Goal: Information Seeking & Learning: Check status

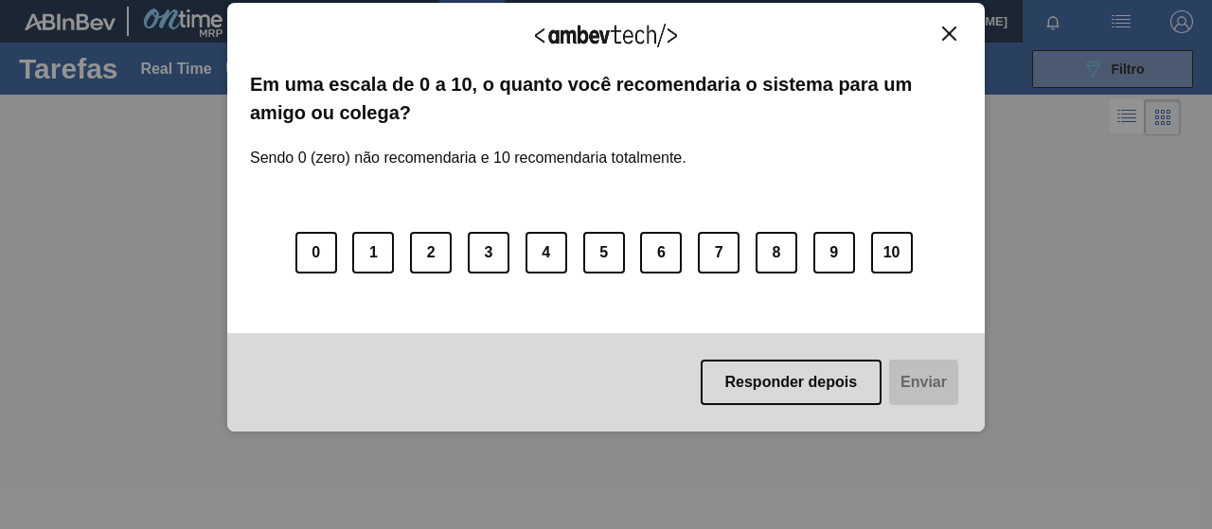
click at [953, 35] on img "Close" at bounding box center [949, 34] width 14 height 14
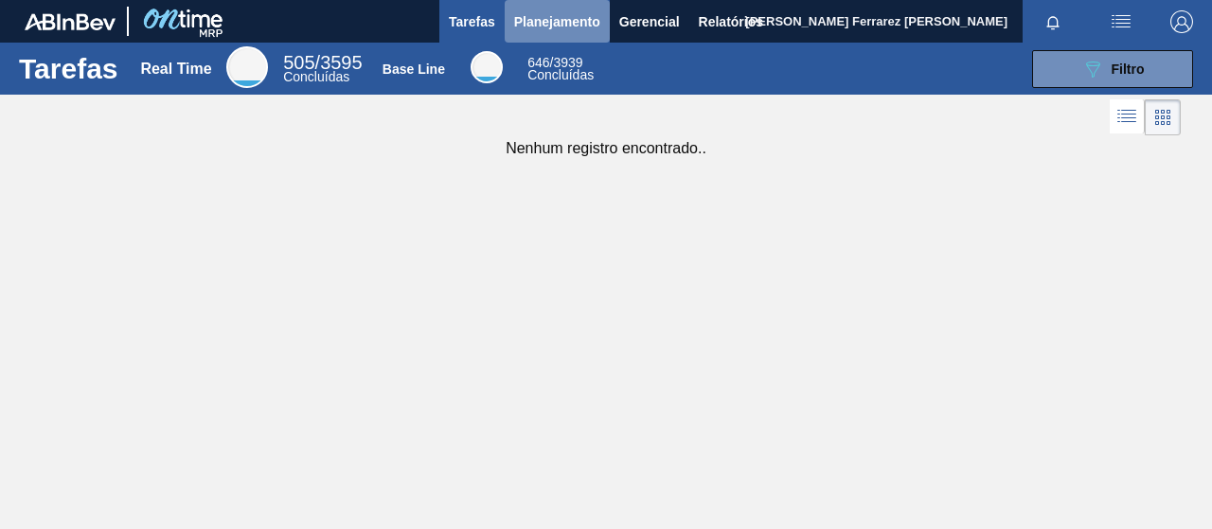
click at [559, 27] on span "Planejamento" at bounding box center [557, 21] width 86 height 23
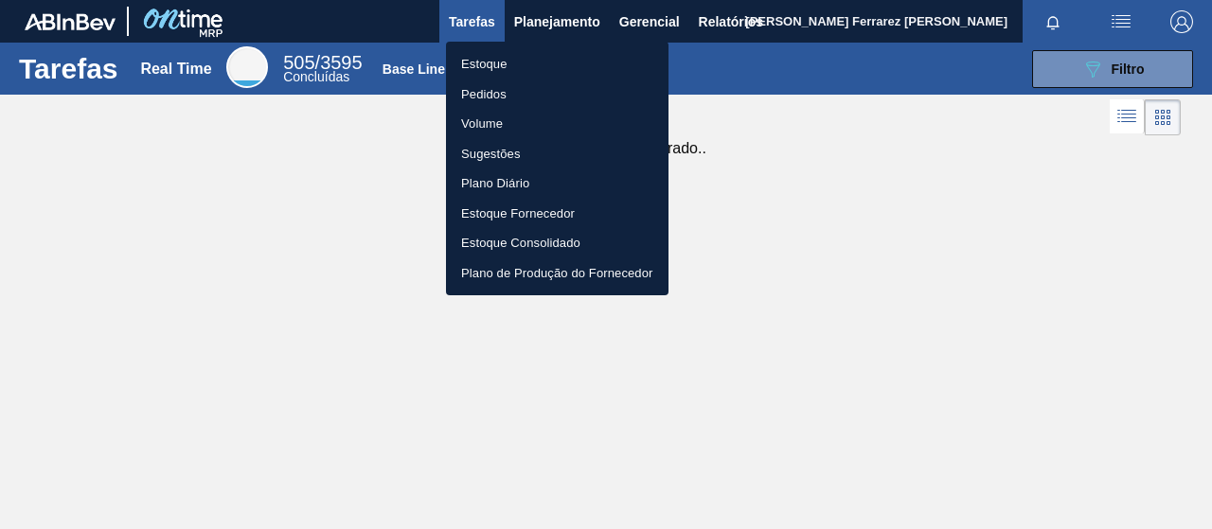
click at [475, 26] on div at bounding box center [606, 264] width 1212 height 529
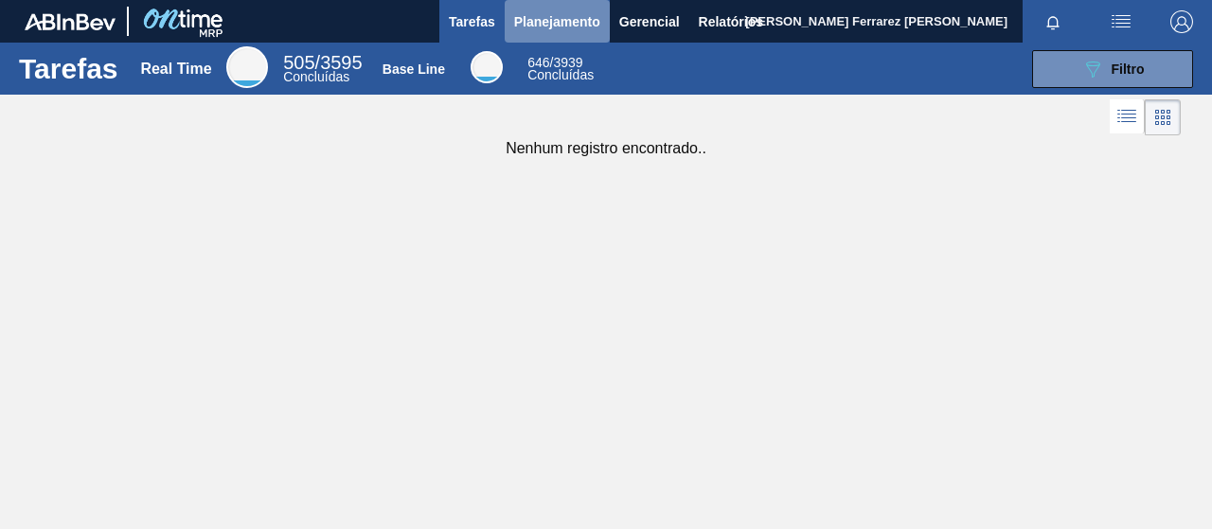
click at [554, 16] on span "Planejamento" at bounding box center [557, 21] width 86 height 23
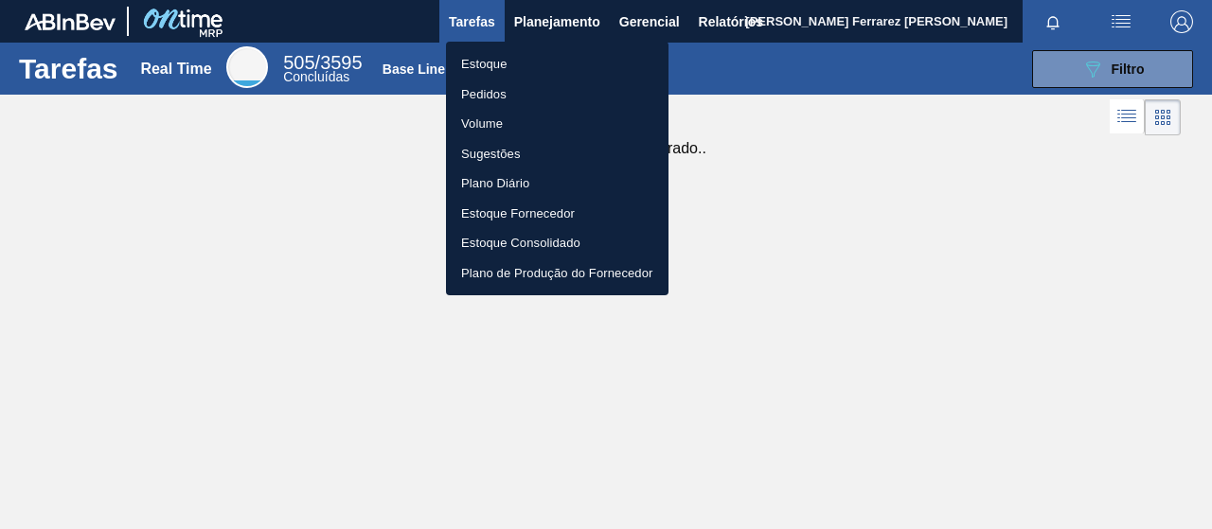
click at [716, 18] on div at bounding box center [606, 264] width 1212 height 529
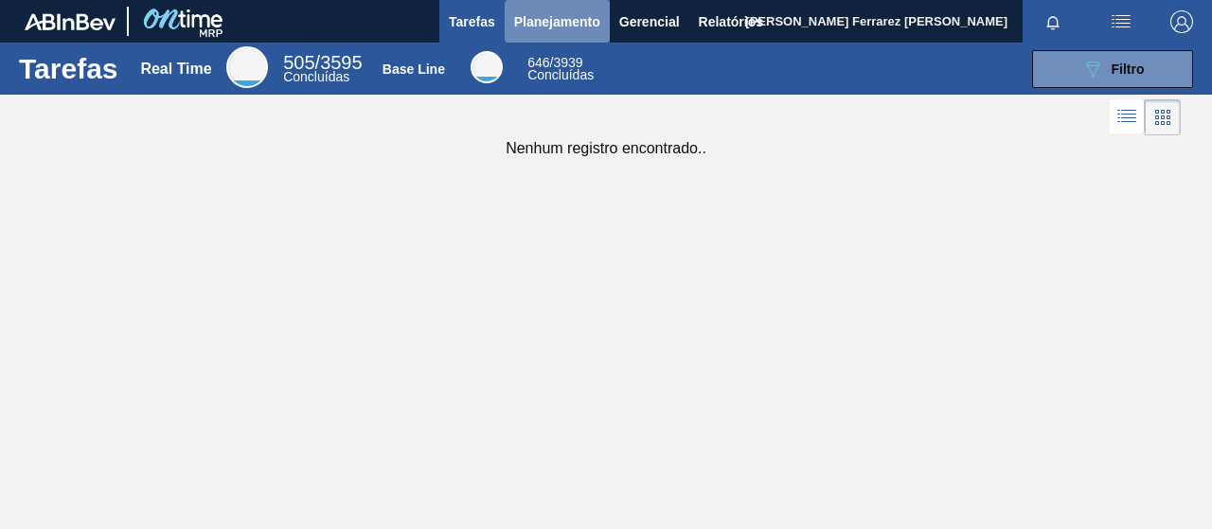
click at [559, 34] on button "Planejamento" at bounding box center [557, 21] width 105 height 43
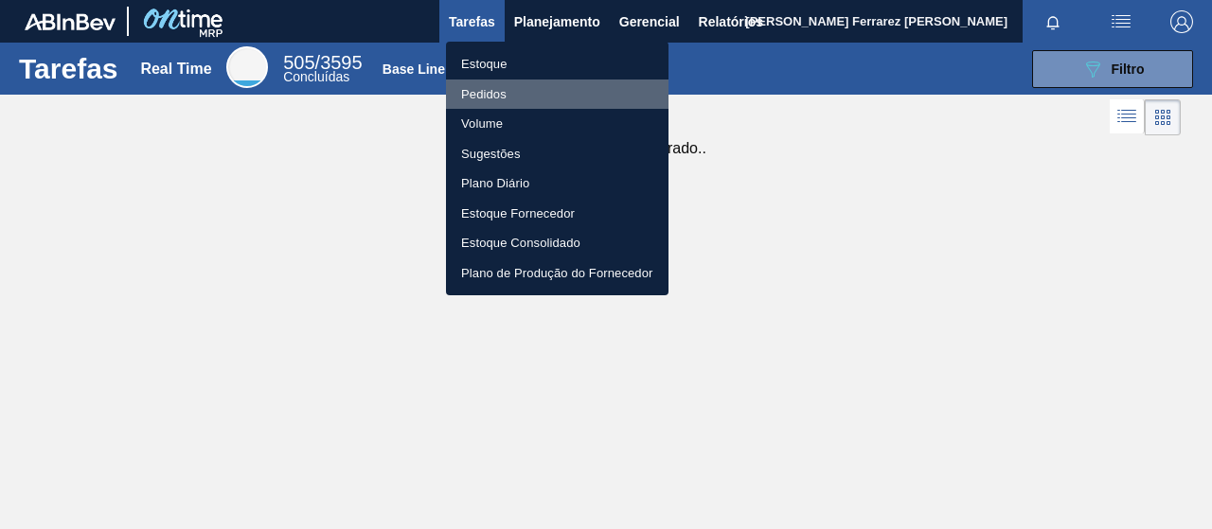
click at [536, 94] on li "Pedidos" at bounding box center [557, 95] width 223 height 30
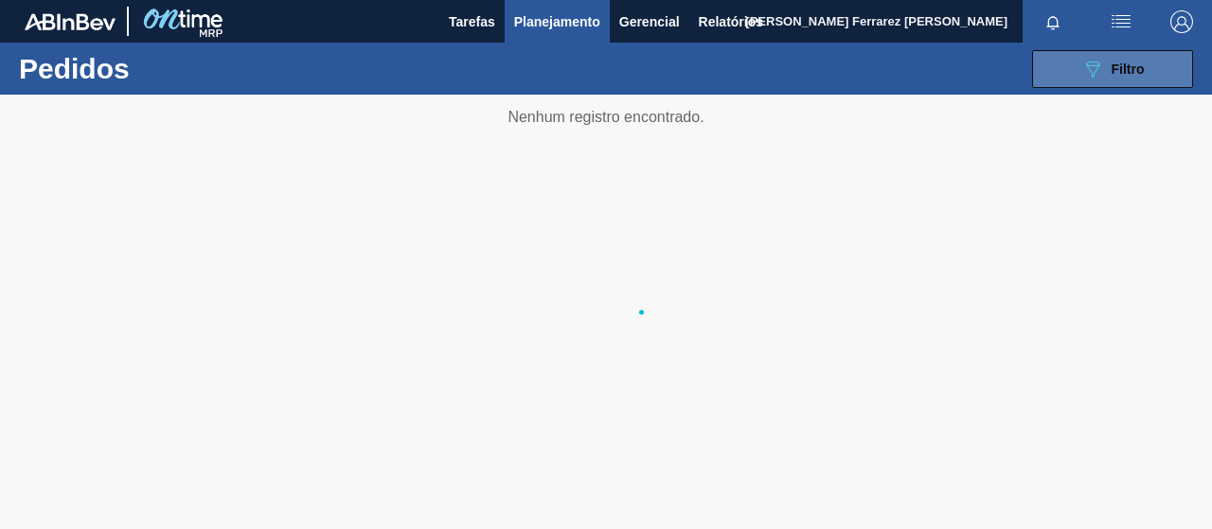
click at [1097, 75] on icon "089F7B8B-B2A5-4AFE-B5C0-19BA573D28AC" at bounding box center [1093, 69] width 23 height 23
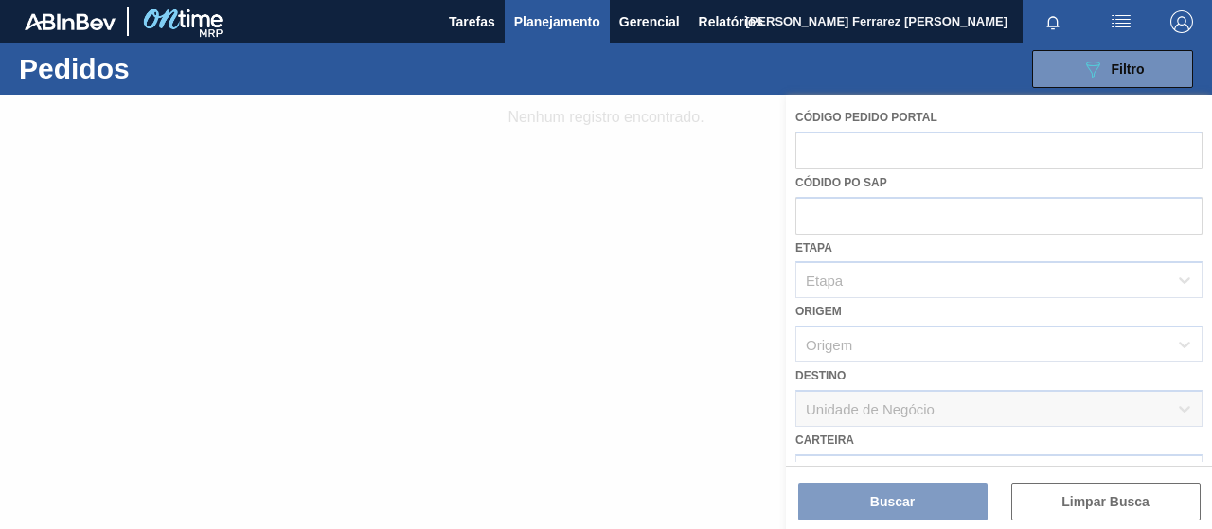
click at [886, 166] on div at bounding box center [606, 312] width 1212 height 435
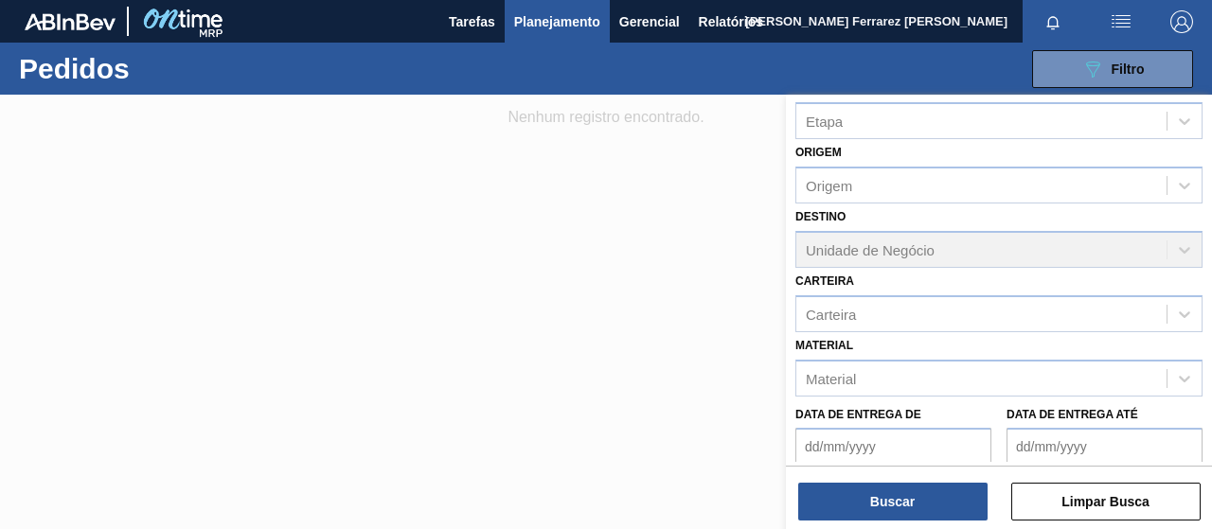
scroll to position [189, 0]
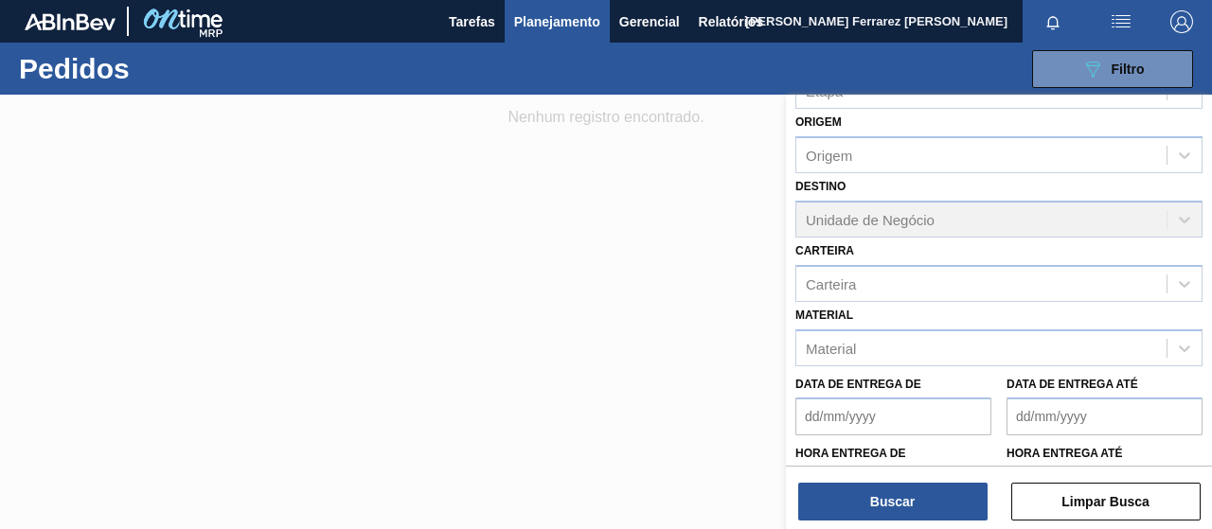
drag, startPoint x: 1037, startPoint y: 236, endPoint x: 1030, endPoint y: 227, distance: 10.8
click at [1036, 235] on div "Destino Unidade de Negócio" at bounding box center [999, 205] width 407 height 64
click at [1028, 219] on div "Destino Unidade de Negócio" at bounding box center [999, 205] width 407 height 64
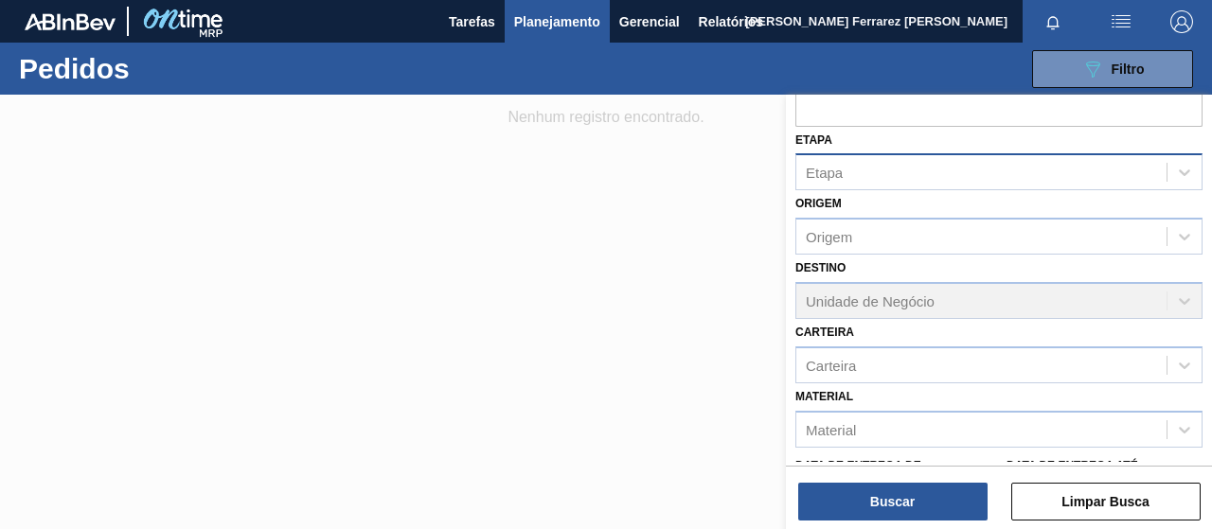
scroll to position [0, 0]
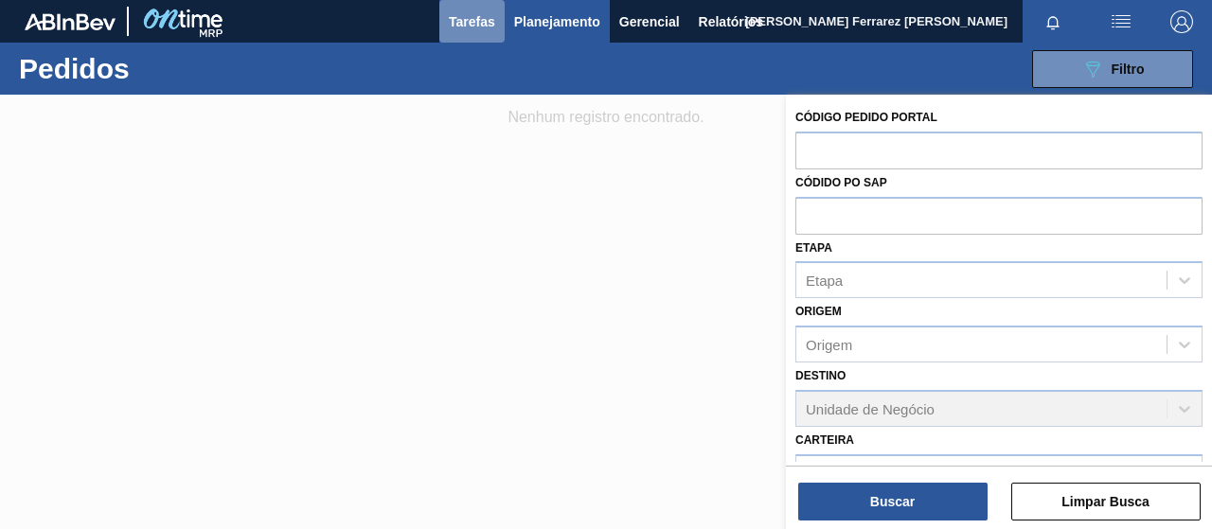
click at [471, 29] on span "Tarefas" at bounding box center [472, 21] width 46 height 23
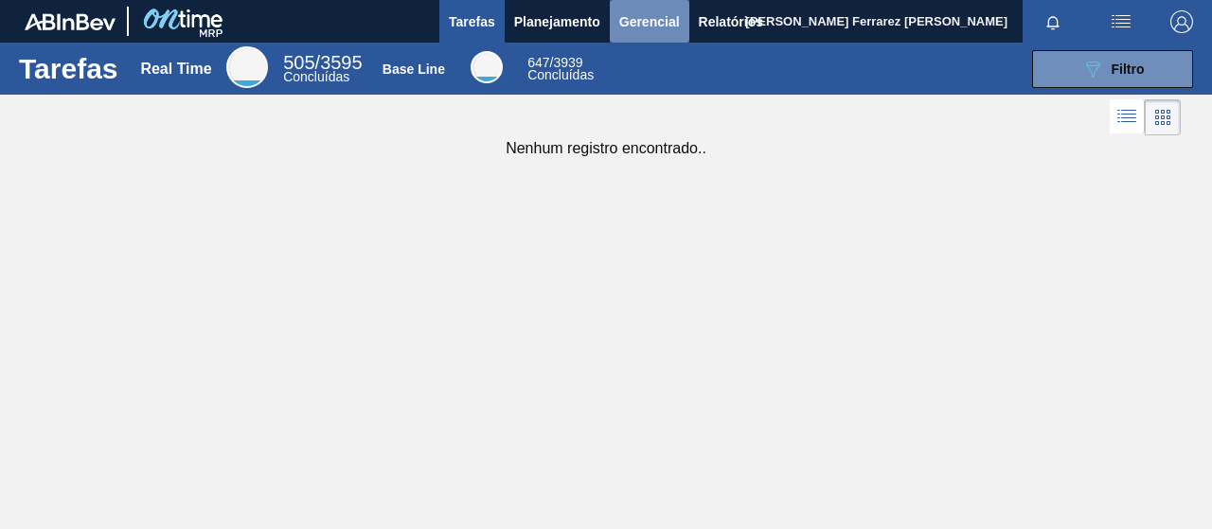
click at [626, 35] on button "Gerencial" at bounding box center [650, 21] width 80 height 43
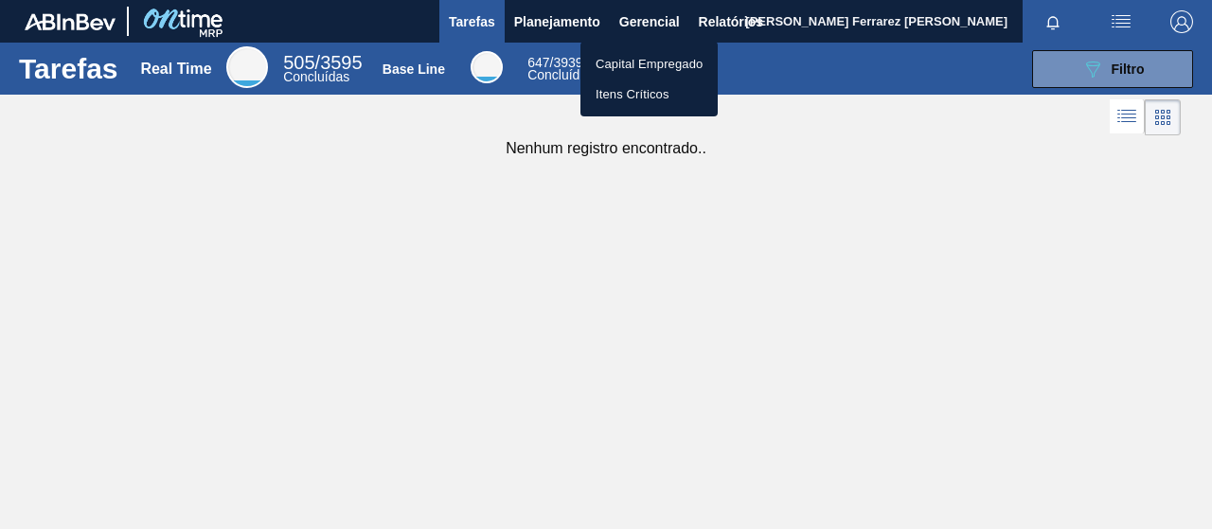
click at [724, 20] on div at bounding box center [606, 264] width 1212 height 529
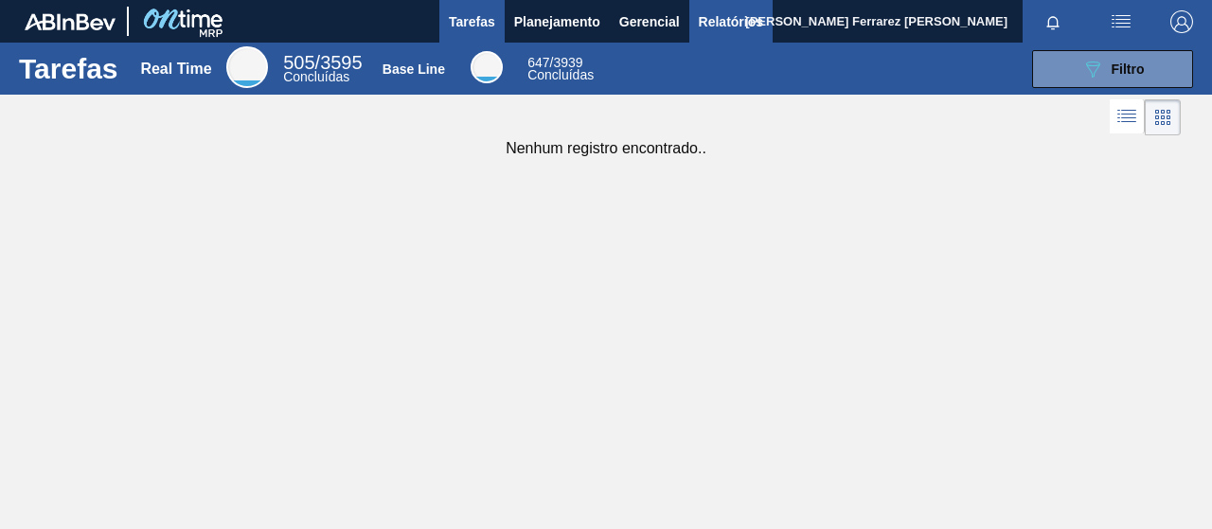
click at [727, 19] on span "Relatórios" at bounding box center [731, 21] width 64 height 23
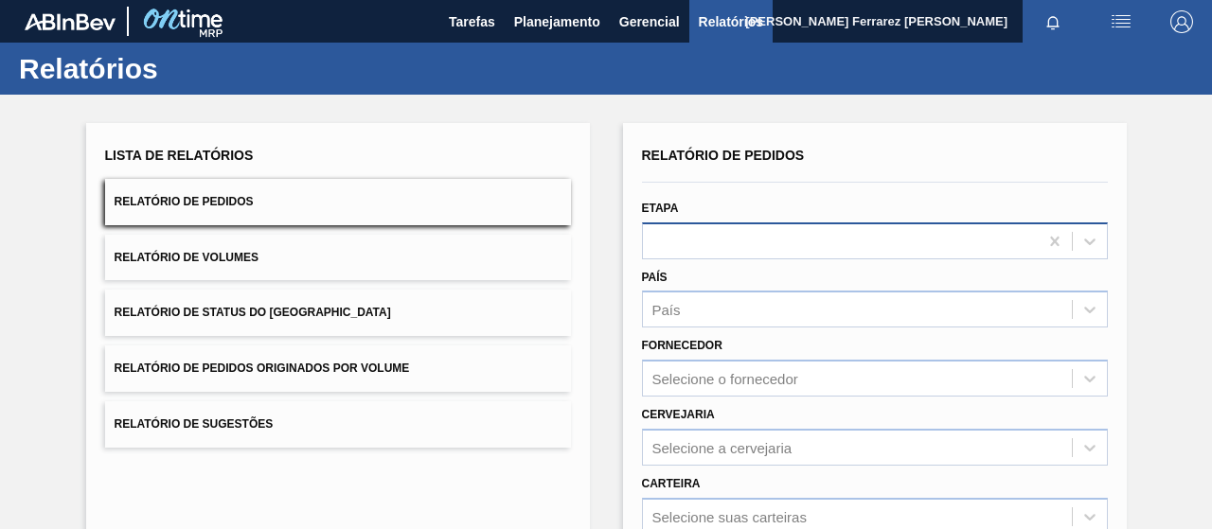
click at [771, 220] on div "Etapa" at bounding box center [875, 227] width 466 height 64
click at [768, 233] on div at bounding box center [875, 241] width 466 height 37
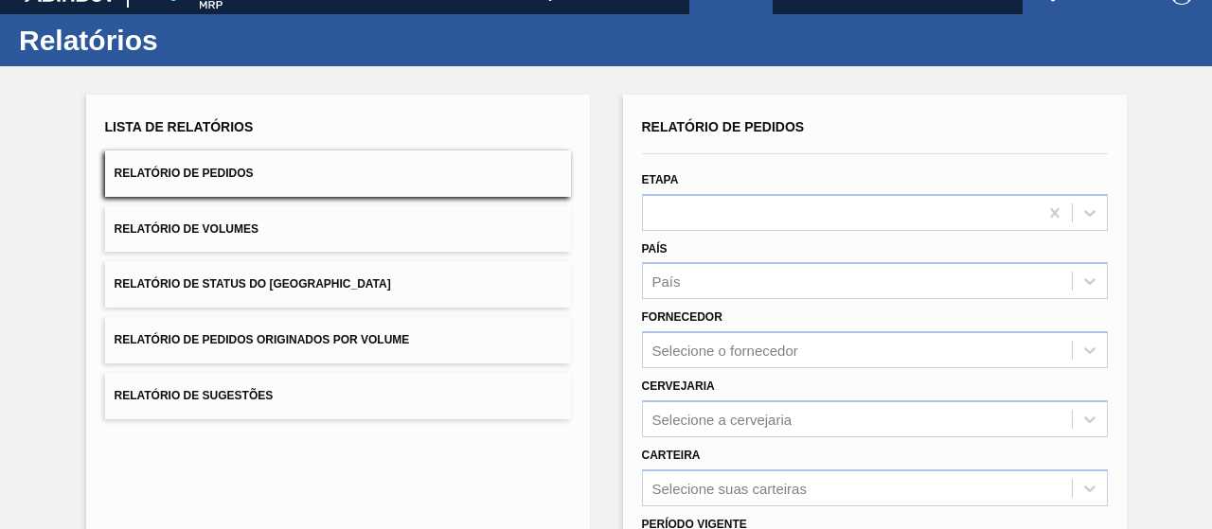
click at [788, 179] on div "Etapa" at bounding box center [875, 199] width 466 height 64
click at [806, 216] on div at bounding box center [840, 212] width 395 height 27
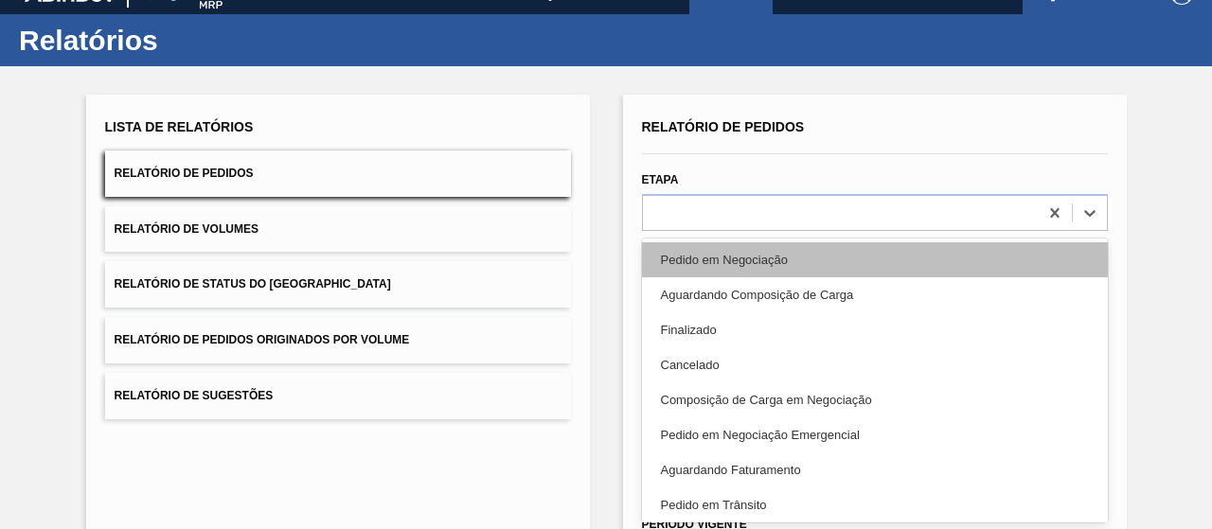
click at [734, 275] on div "Pedido em Negociação" at bounding box center [875, 259] width 466 height 35
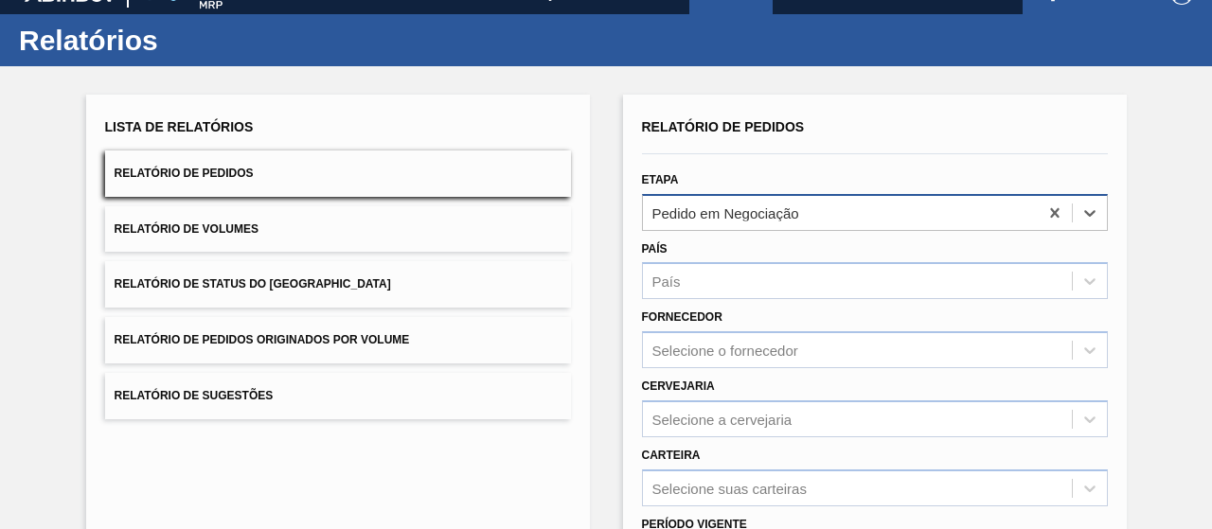
click at [845, 196] on div "Pedido em Negociação" at bounding box center [875, 212] width 466 height 37
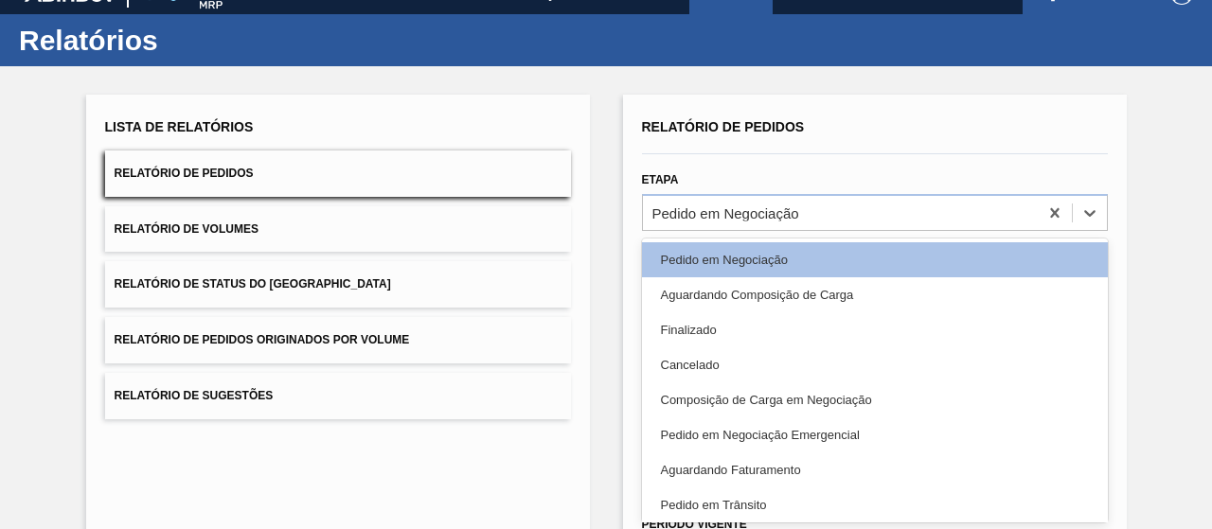
click at [805, 285] on div "Aguardando Composição de Carga" at bounding box center [875, 294] width 466 height 35
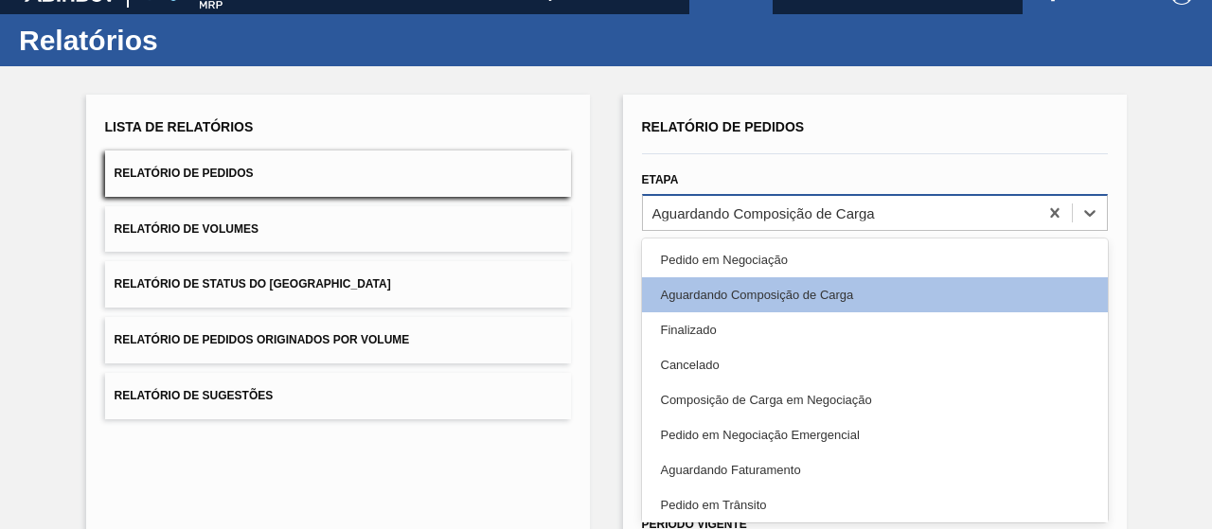
click at [957, 196] on div "Aguardando Composição de Carga" at bounding box center [875, 212] width 466 height 37
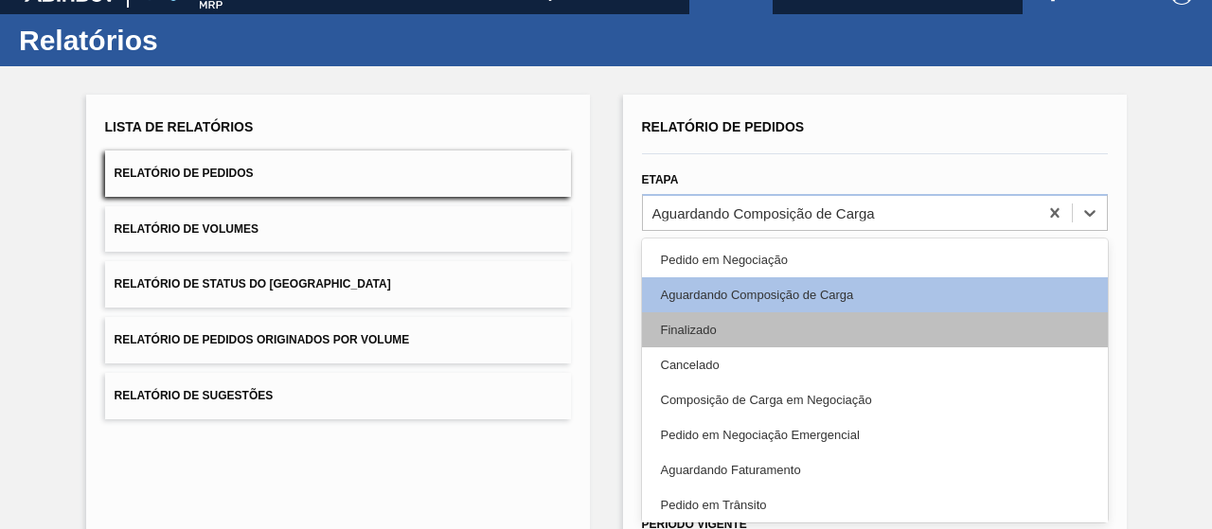
scroll to position [95, 0]
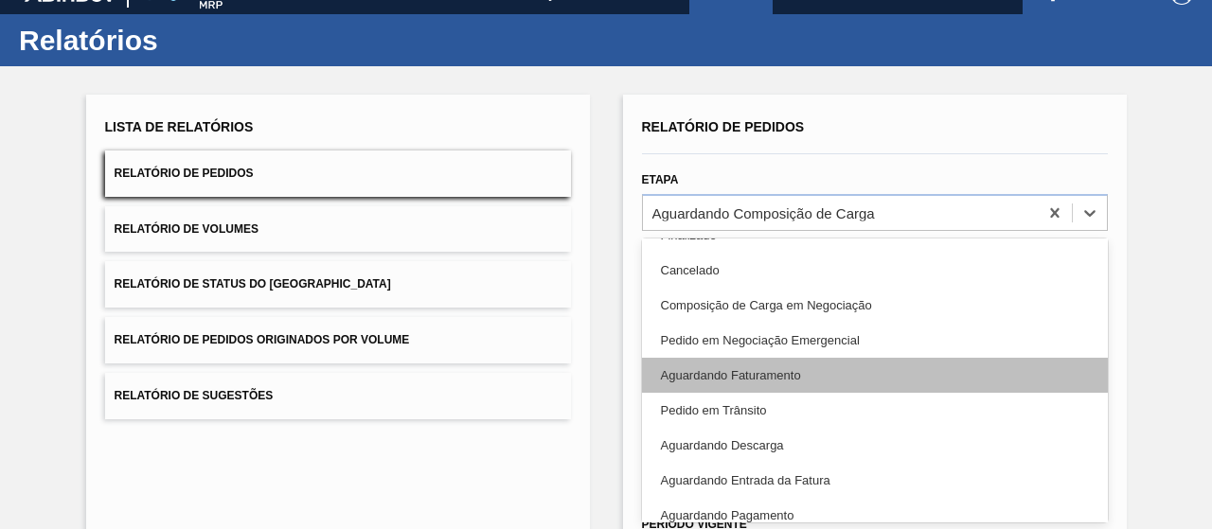
click at [762, 371] on div "Aguardando Faturamento" at bounding box center [875, 375] width 466 height 35
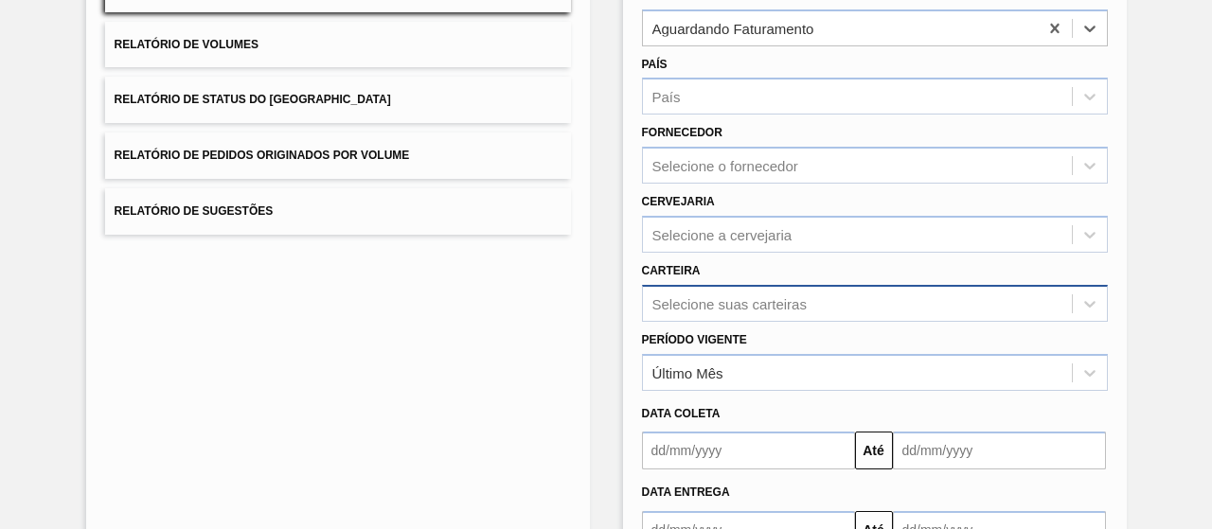
scroll to position [218, 0]
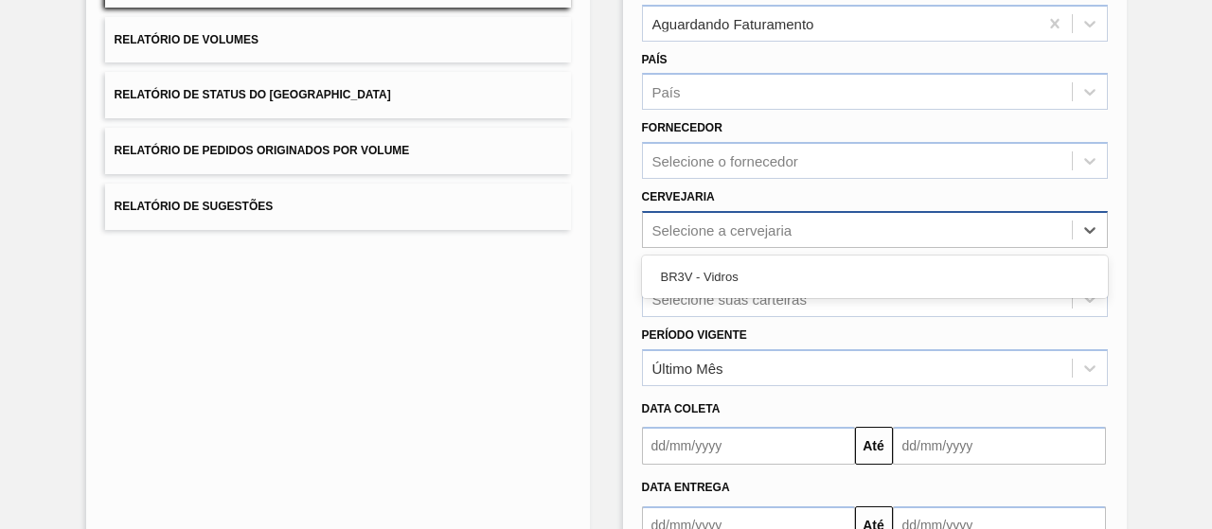
click at [723, 242] on div "Selecione a cervejaria" at bounding box center [857, 229] width 429 height 27
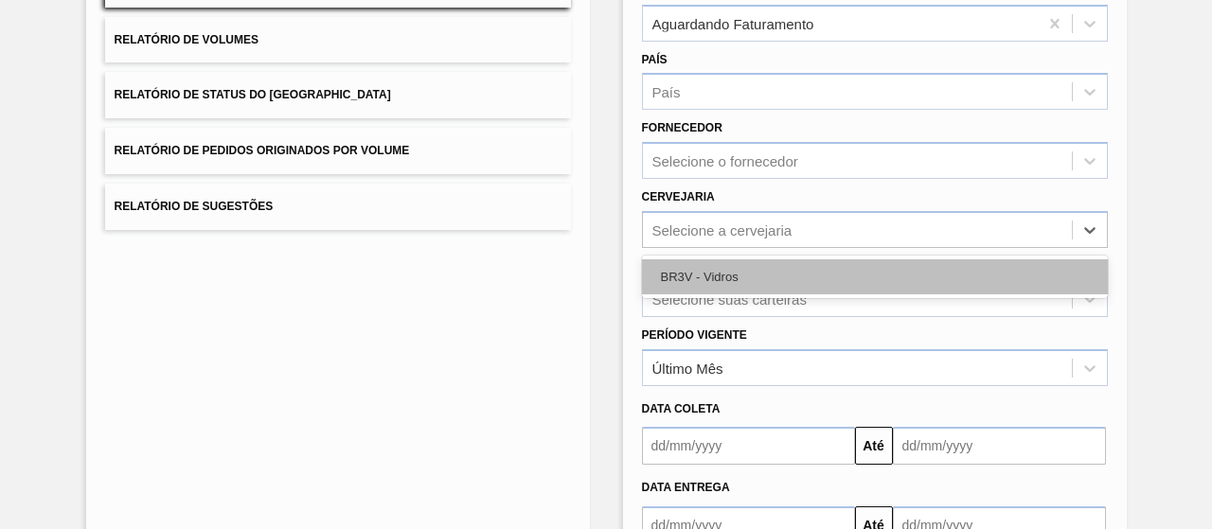
click at [726, 276] on div "BR3V - Vidros" at bounding box center [875, 276] width 466 height 35
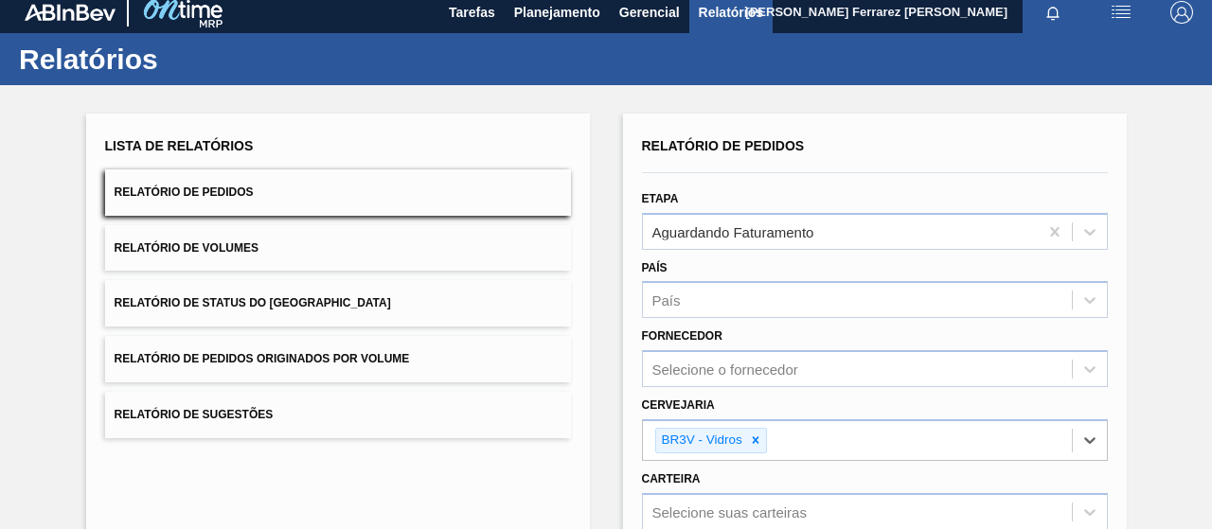
scroll to position [0, 0]
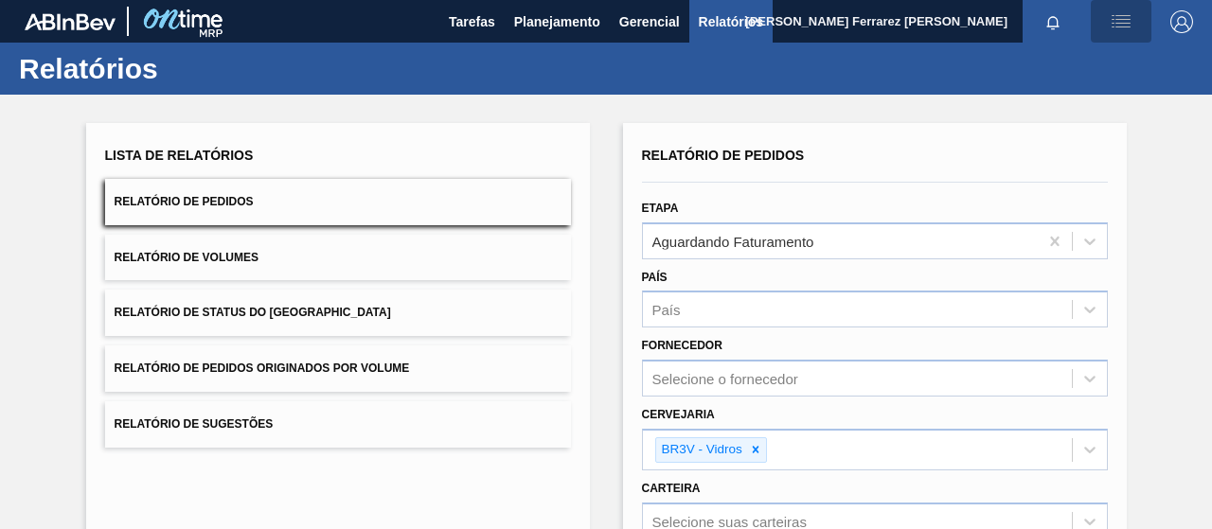
click at [1114, 20] on img "button" at bounding box center [1121, 21] width 23 height 23
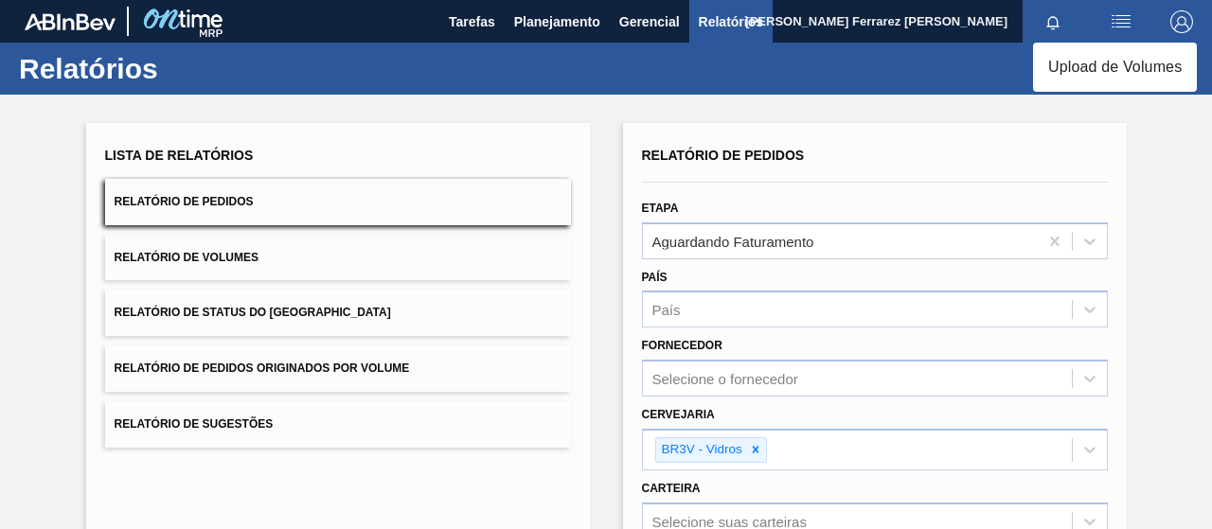
click at [1114, 20] on div at bounding box center [606, 264] width 1212 height 529
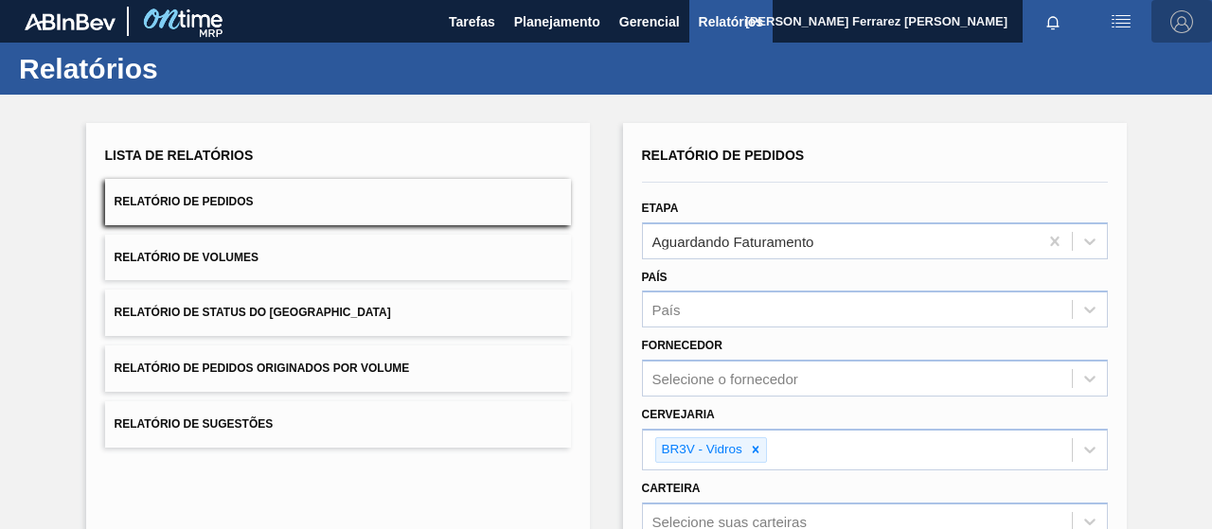
click at [1182, 13] on img "button" at bounding box center [1182, 21] width 23 height 23
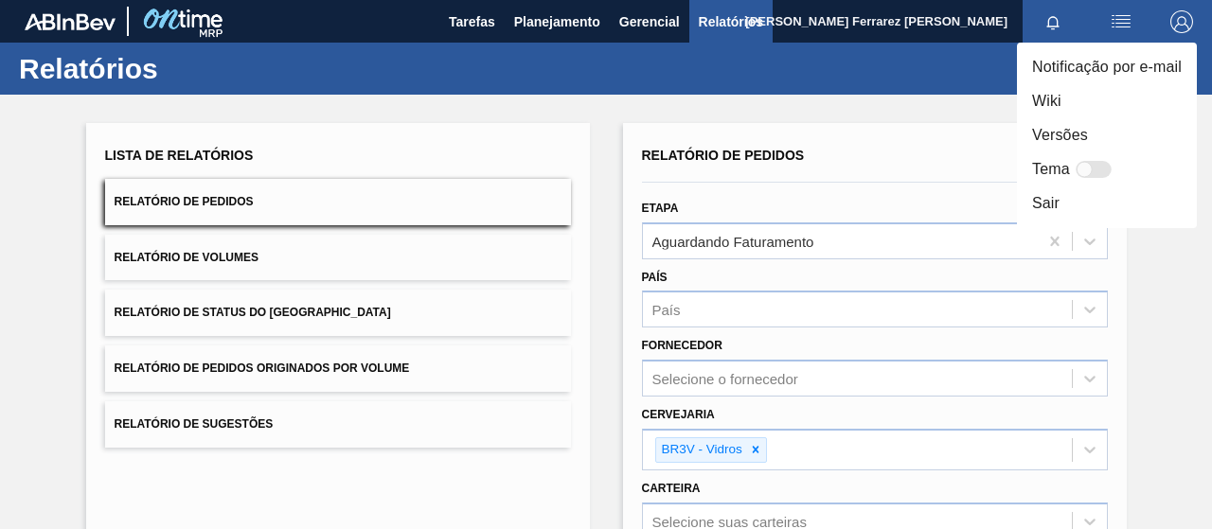
click at [949, 113] on div at bounding box center [606, 264] width 1212 height 529
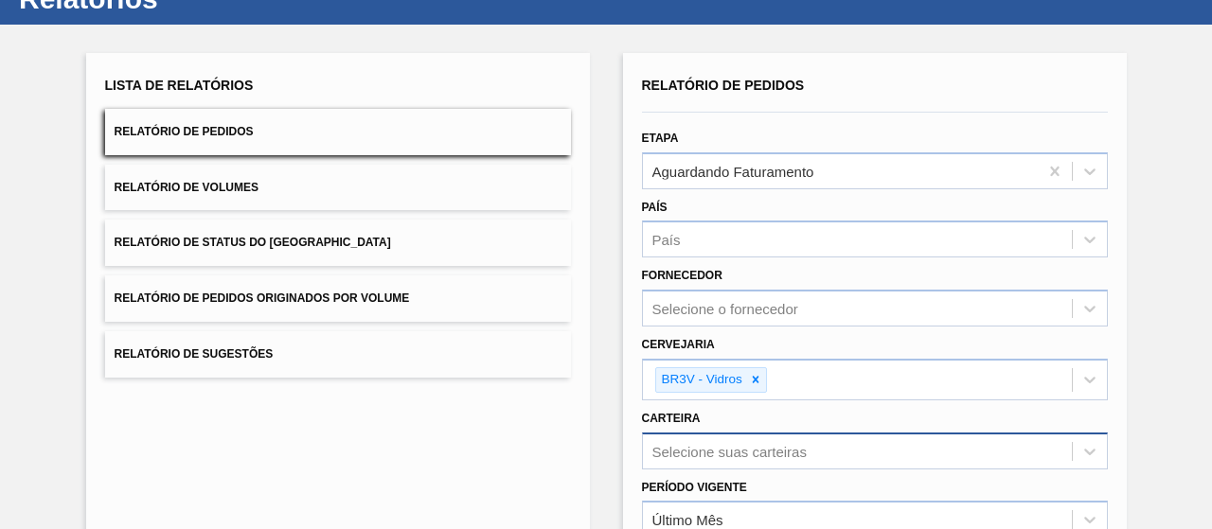
scroll to position [189, 0]
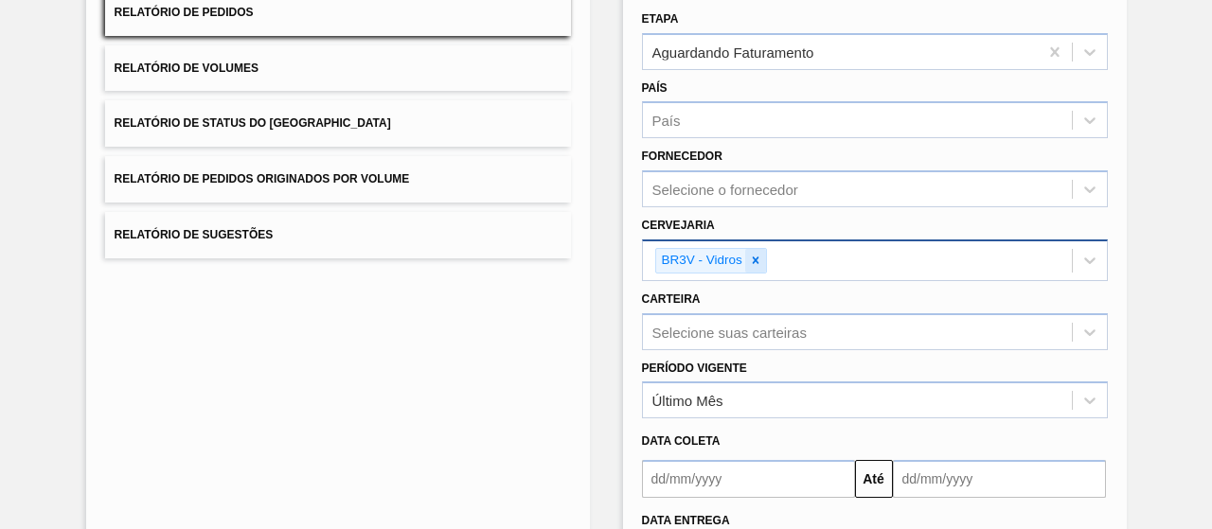
click at [749, 257] on icon at bounding box center [755, 260] width 13 height 13
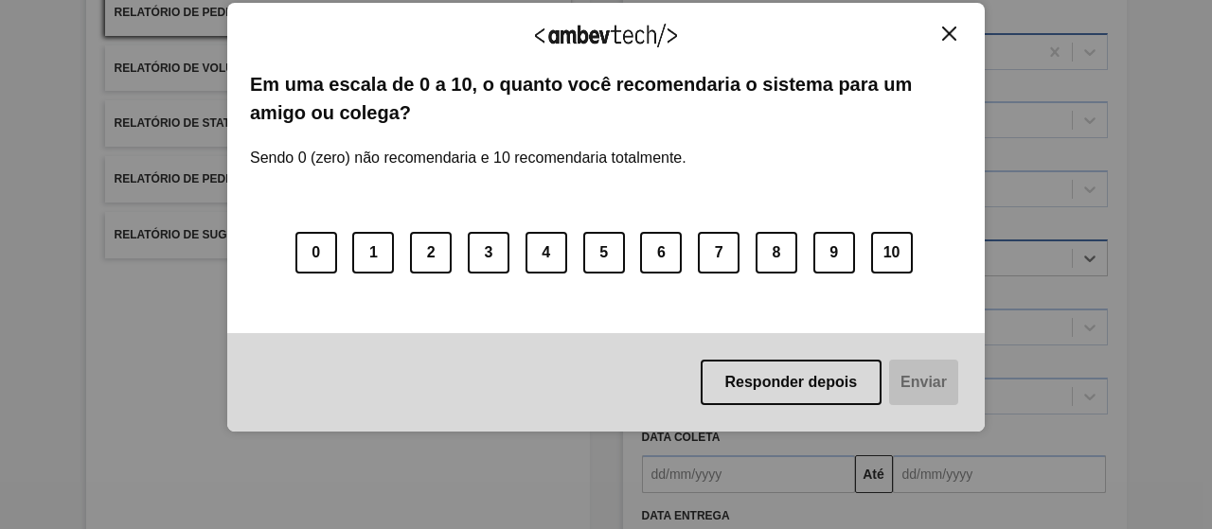
drag, startPoint x: 949, startPoint y: 32, endPoint x: 913, endPoint y: 43, distance: 37.5
click at [948, 32] on img "Close" at bounding box center [949, 34] width 14 height 14
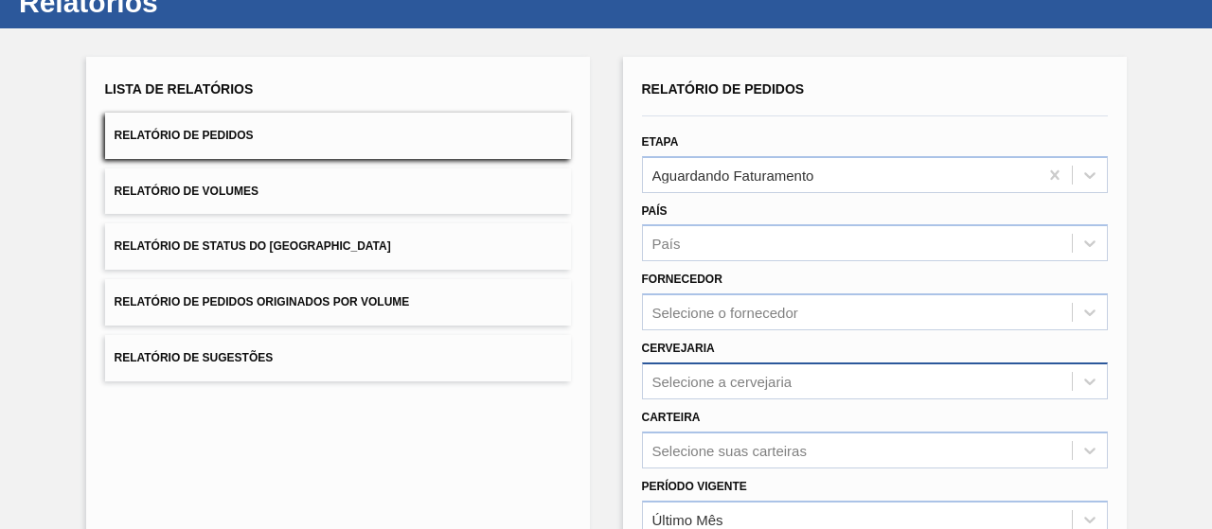
scroll to position [0, 0]
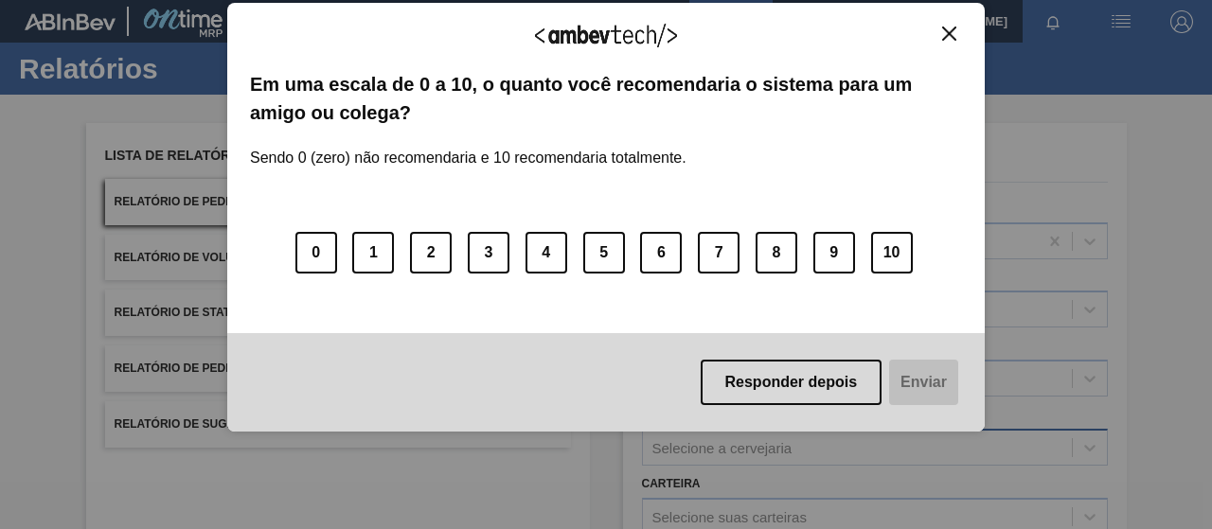
drag, startPoint x: 955, startPoint y: 42, endPoint x: 947, endPoint y: 31, distance: 12.9
click at [955, 41] on div "Agradecemos seu feedback!" at bounding box center [606, 48] width 712 height 45
click at [945, 30] on img "Close" at bounding box center [949, 34] width 14 height 14
